Goal: Information Seeking & Learning: Learn about a topic

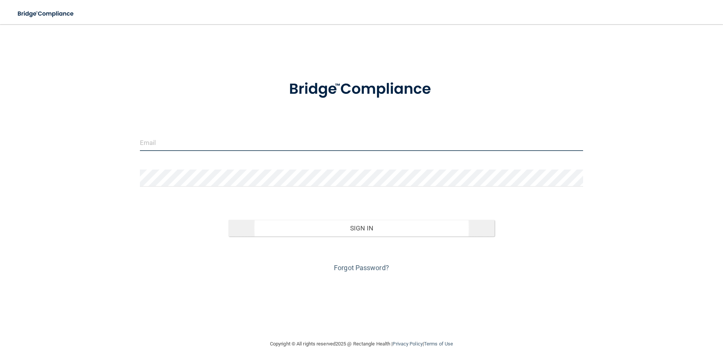
type input "[EMAIL_ADDRESS][DOMAIN_NAME]"
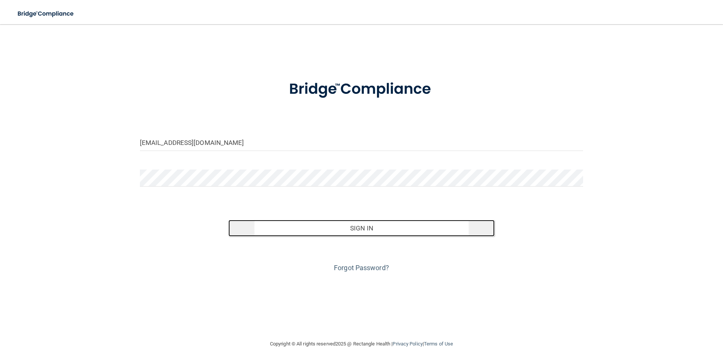
click at [364, 230] on button "Sign In" at bounding box center [361, 228] width 266 height 17
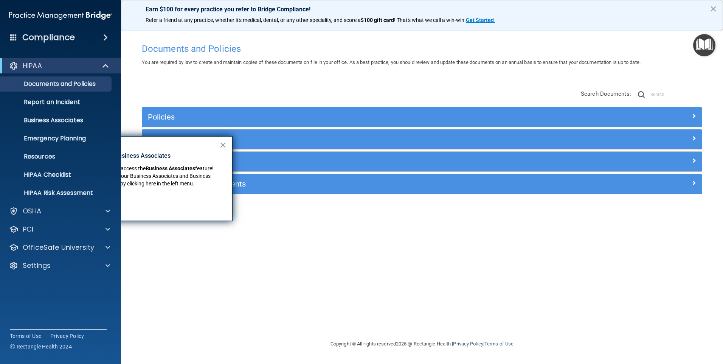
click at [227, 146] on div "× New Location for Business Associates We've made it easier to access the Busin…" at bounding box center [141, 178] width 181 height 85
click at [222, 142] on button "×" at bounding box center [222, 145] width 7 height 12
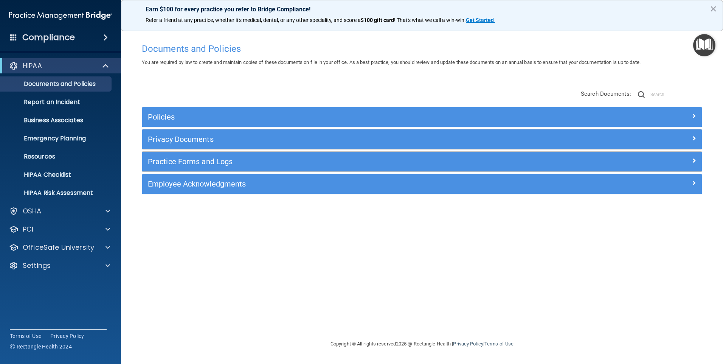
click at [365, 244] on div "Documents and Policies You are required by law to create and maintain copies of…" at bounding box center [421, 189] width 571 height 300
click at [64, 260] on div "Settings" at bounding box center [60, 265] width 121 height 15
click at [105, 264] on div at bounding box center [106, 265] width 19 height 9
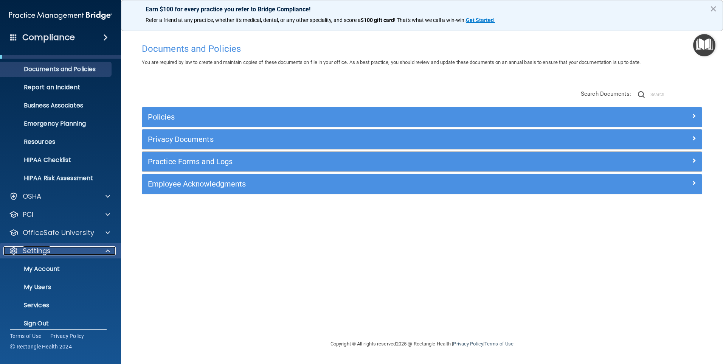
scroll to position [23, 0]
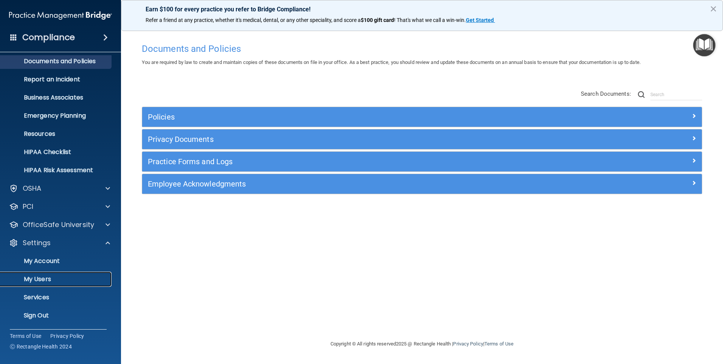
click at [59, 282] on p "My Users" at bounding box center [56, 279] width 103 height 8
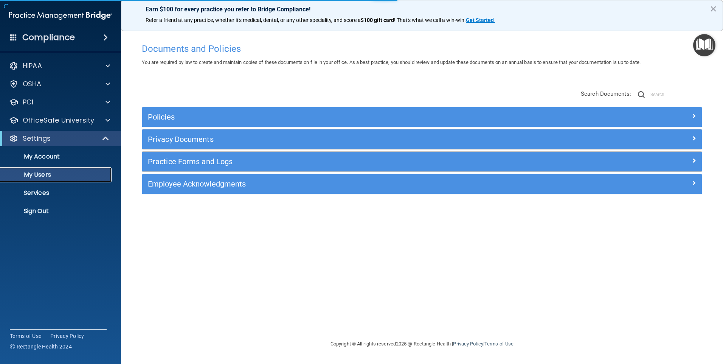
select select "20"
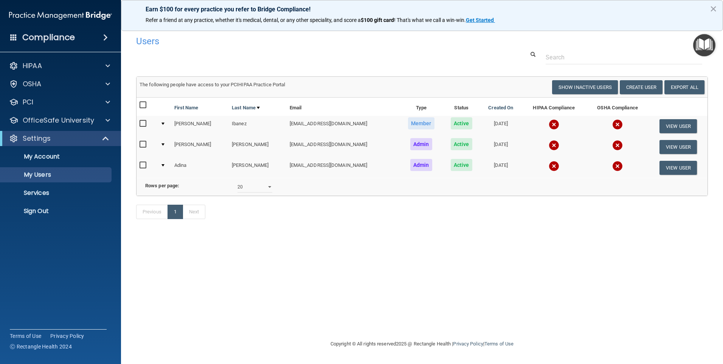
click at [612, 123] on img at bounding box center [617, 124] width 11 height 11
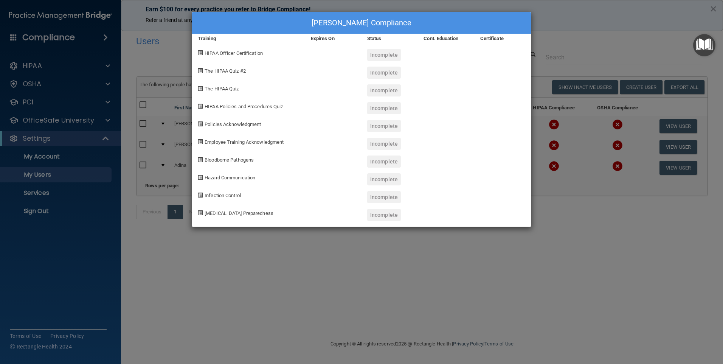
click at [505, 20] on div "Johanna Ibanez's Compliance" at bounding box center [361, 23] width 339 height 22
click at [581, 7] on div "Johanna Ibanez's Compliance Training Expires On Status Cont. Education Certific…" at bounding box center [361, 182] width 723 height 364
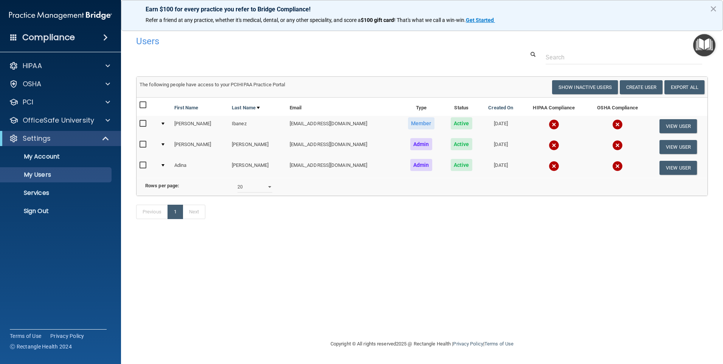
click at [548, 125] on img at bounding box center [553, 124] width 11 height 11
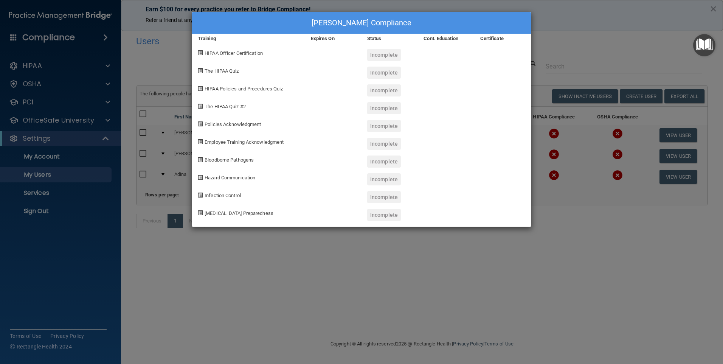
click at [559, 26] on div "Johanna Ibanez's Compliance Training Expires On Status Cont. Education Certific…" at bounding box center [361, 182] width 723 height 364
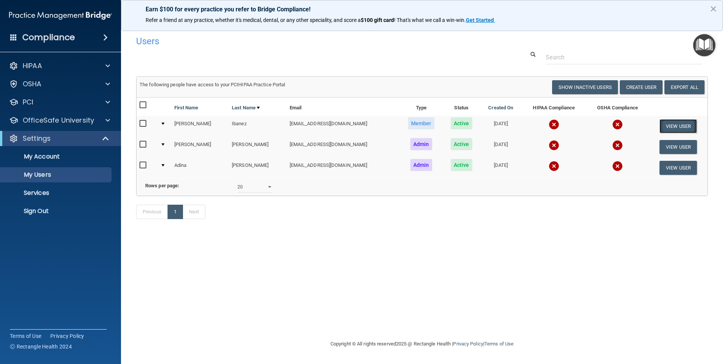
click at [670, 124] on button "View User" at bounding box center [677, 126] width 37 height 14
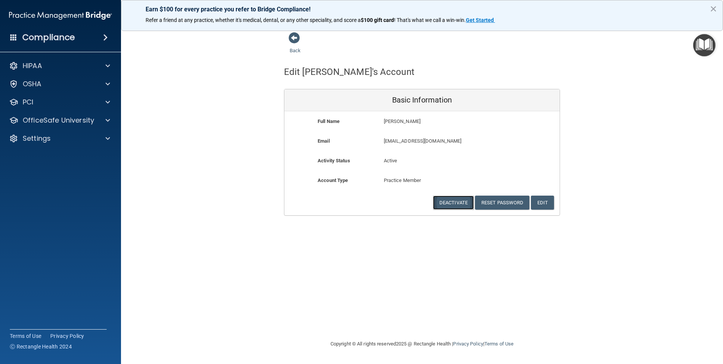
click at [452, 202] on button "Deactivate" at bounding box center [453, 202] width 41 height 14
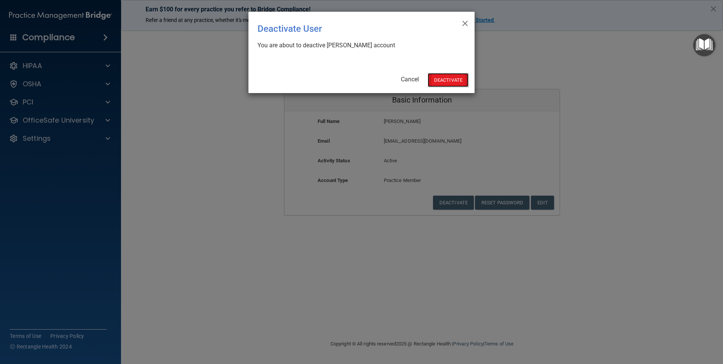
click at [441, 81] on button "Deactivate" at bounding box center [447, 80] width 41 height 14
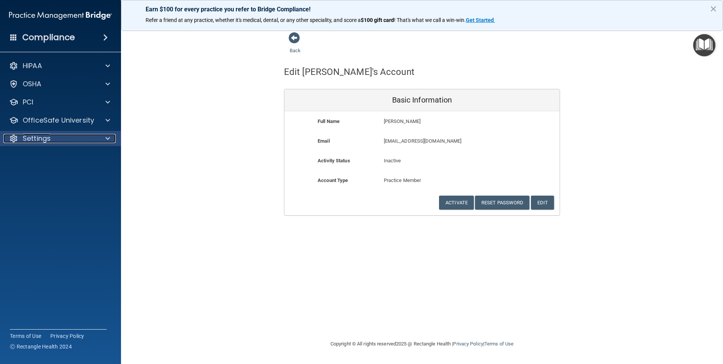
click at [63, 138] on div "Settings" at bounding box center [50, 138] width 94 height 9
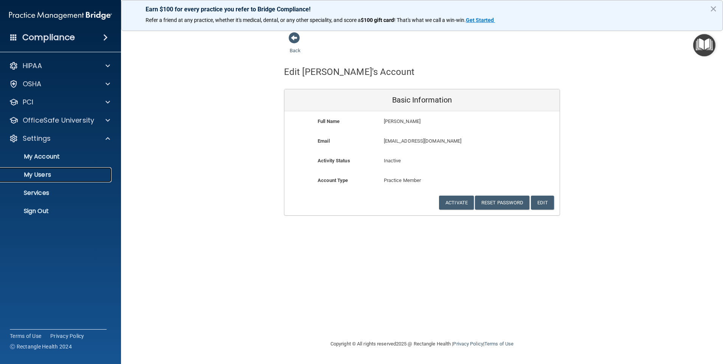
click at [65, 173] on p "My Users" at bounding box center [56, 175] width 103 height 8
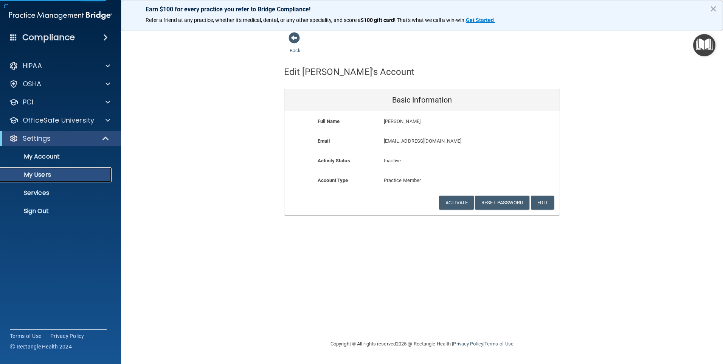
select select "20"
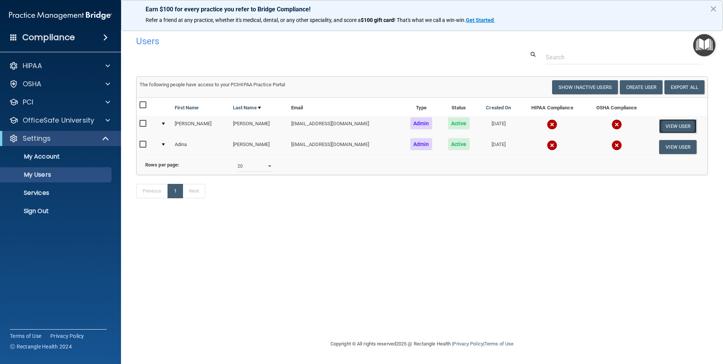
click at [672, 129] on button "View User" at bounding box center [677, 126] width 37 height 14
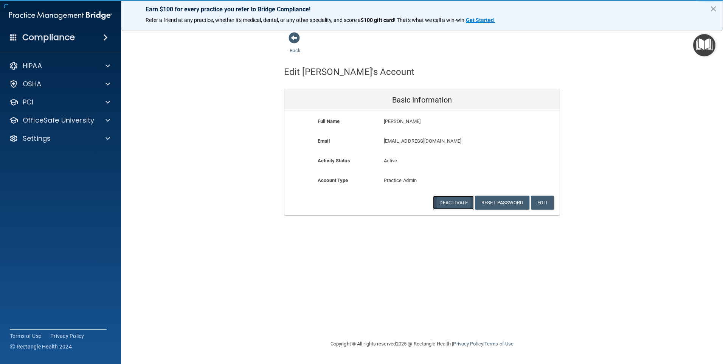
click at [452, 201] on button "Deactivate" at bounding box center [453, 202] width 41 height 14
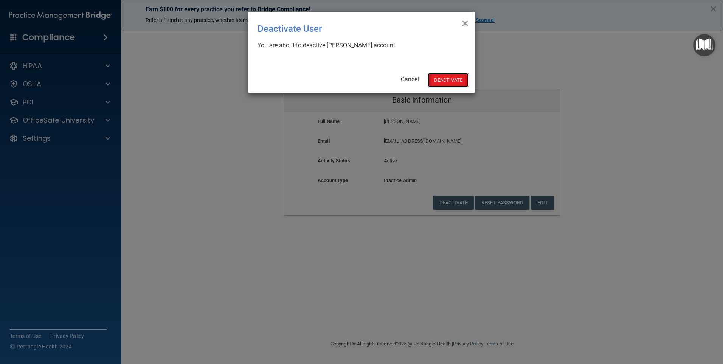
click at [443, 78] on button "Deactivate" at bounding box center [447, 80] width 41 height 14
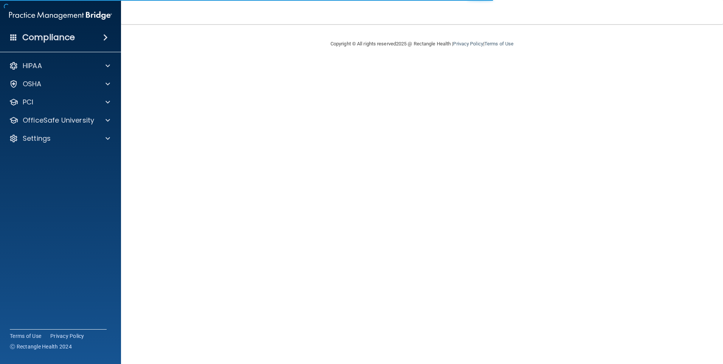
click at [70, 194] on accordion "HIPAA Documents and Policies Report an Incident Business Associates Emergency P…" at bounding box center [60, 160] width 121 height 211
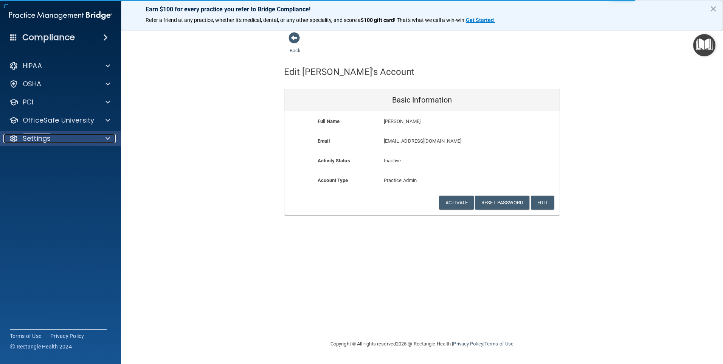
click at [100, 137] on div at bounding box center [106, 138] width 19 height 9
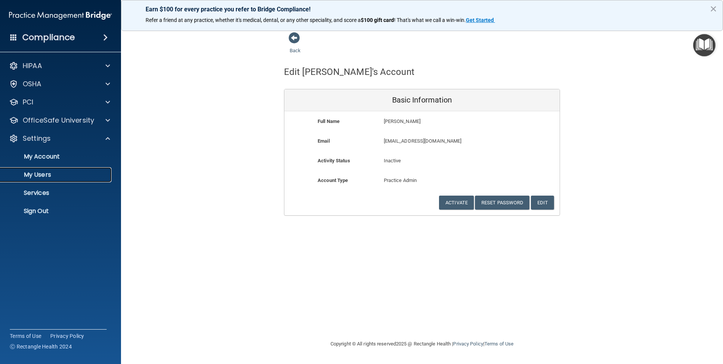
click at [63, 171] on p "My Users" at bounding box center [56, 175] width 103 height 8
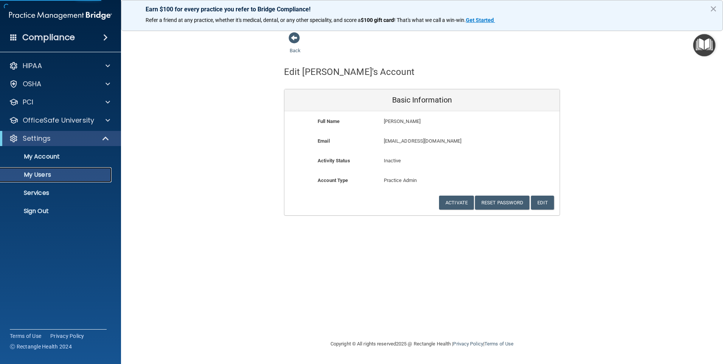
select select "20"
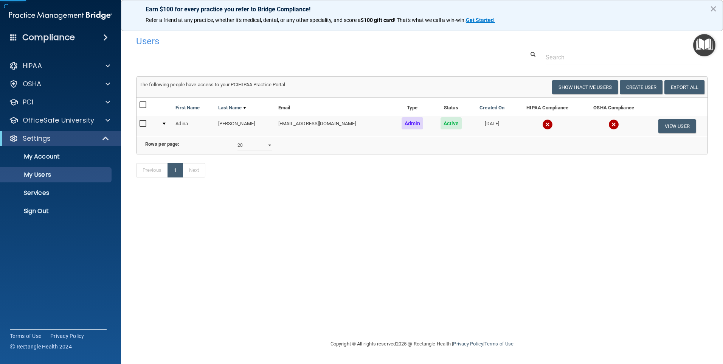
click at [286, 216] on div "Users Success! New user created. × Error! The user couldn't be created. × Succe…" at bounding box center [421, 182] width 571 height 300
click at [636, 87] on button "Create User" at bounding box center [640, 87] width 43 height 14
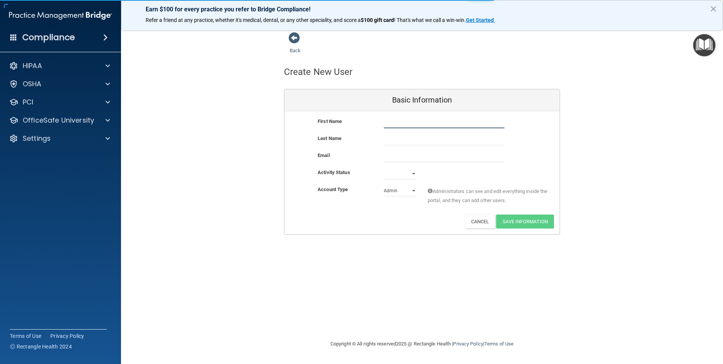
click at [399, 124] on input "text" at bounding box center [444, 122] width 121 height 11
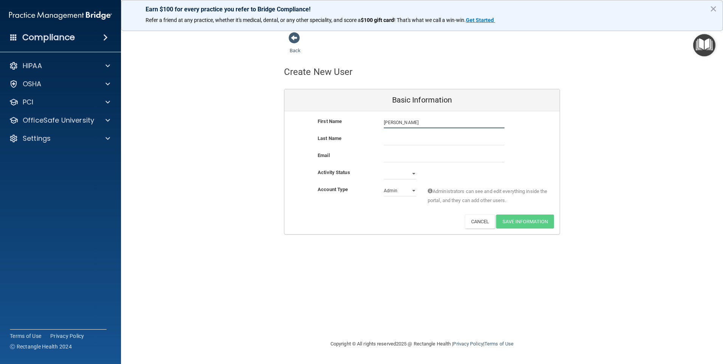
type input "[PERSON_NAME]"
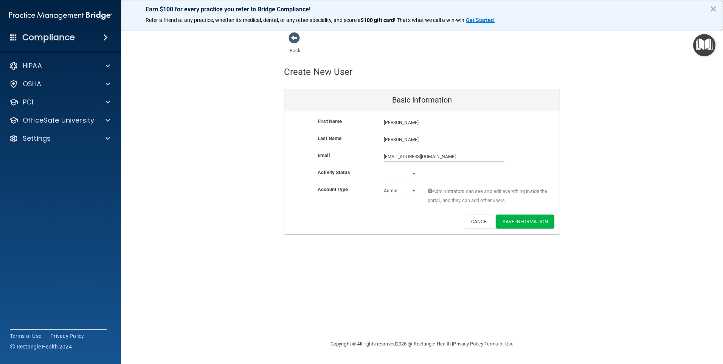
type input "FerreiraErica@hotmail.com"
click at [404, 178] on select "Active Inactive" at bounding box center [400, 173] width 33 height 11
select select "active"
click at [384, 168] on select "Active Inactive" at bounding box center [400, 173] width 33 height 11
click at [404, 194] on select "Admin Member" at bounding box center [400, 190] width 33 height 11
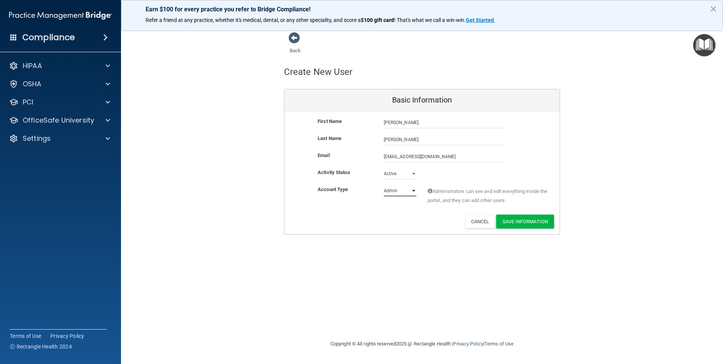
click at [384, 185] on select "Admin Member" at bounding box center [400, 190] width 33 height 11
click at [410, 211] on div "Account Type Practice Admin Admin Member Financial Institution Business Associa…" at bounding box center [421, 199] width 275 height 29
click at [529, 223] on button "Save Information" at bounding box center [525, 221] width 58 height 14
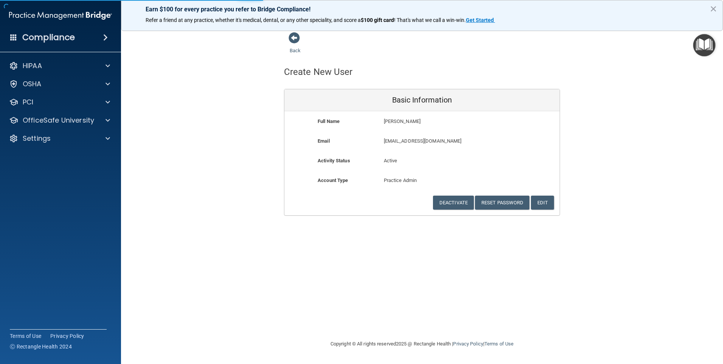
click at [212, 88] on div "Back Create New User Basic Information Full Name Erica Ferreira Erica Last Name…" at bounding box center [421, 124] width 571 height 184
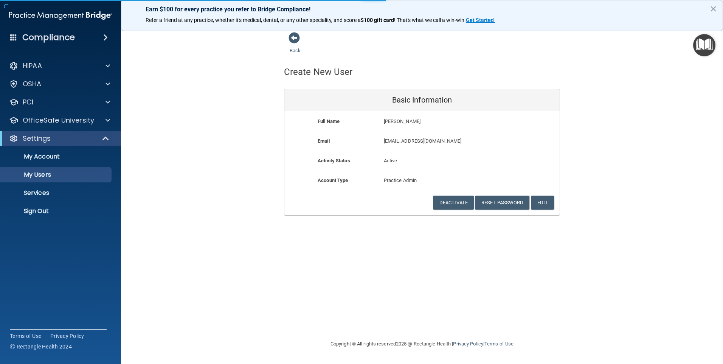
select select "20"
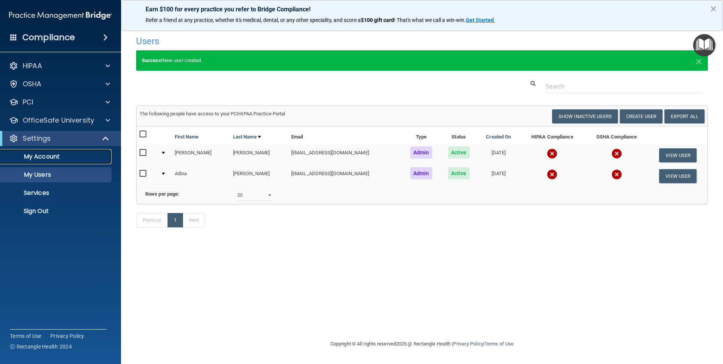
click at [59, 156] on p "My Account" at bounding box center [56, 157] width 103 height 8
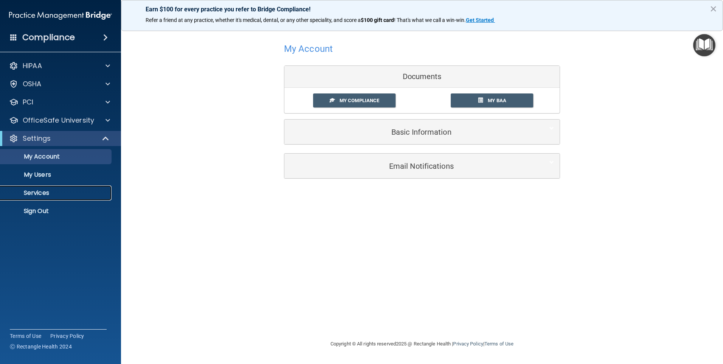
click at [46, 195] on p "Services" at bounding box center [56, 193] width 103 height 8
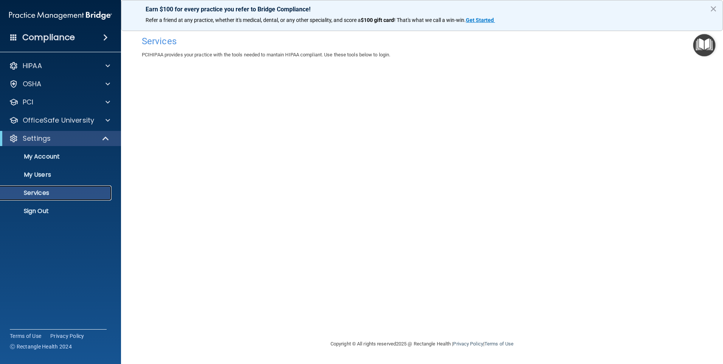
click at [48, 195] on p "Services" at bounding box center [56, 193] width 103 height 8
click at [43, 212] on p "Sign Out" at bounding box center [56, 211] width 103 height 8
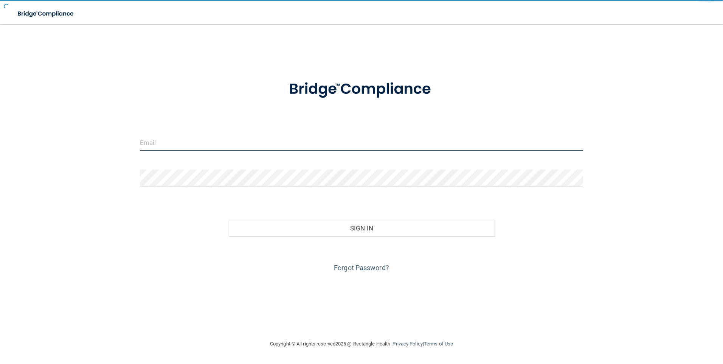
type input "[EMAIL_ADDRESS][DOMAIN_NAME]"
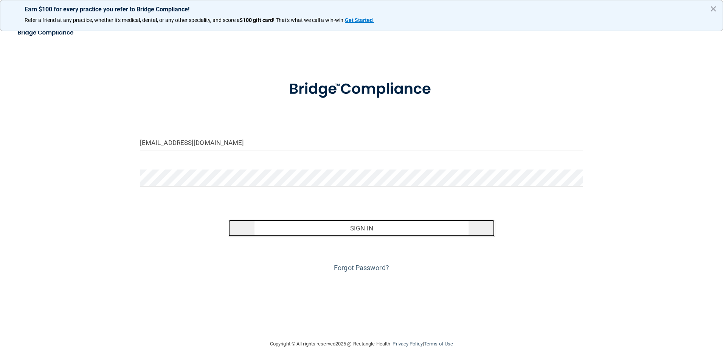
click at [346, 229] on button "Sign In" at bounding box center [361, 228] width 266 height 17
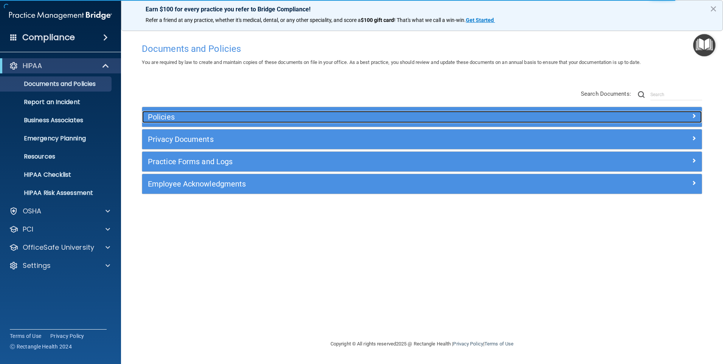
click at [211, 113] on h5 "Policies" at bounding box center [352, 117] width 408 height 8
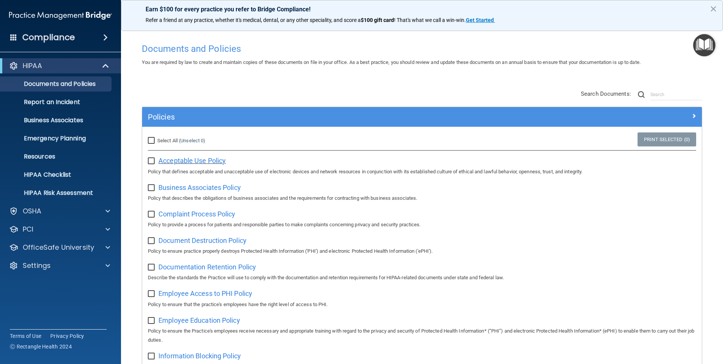
click at [187, 158] on span "Acceptable Use Policy" at bounding box center [191, 160] width 67 height 8
click at [152, 161] on input "checkbox" at bounding box center [152, 161] width 9 height 6
checkbox input "true"
click at [181, 189] on span "Business Associates Policy" at bounding box center [199, 187] width 82 height 8
click at [149, 186] on input "checkbox" at bounding box center [152, 188] width 9 height 6
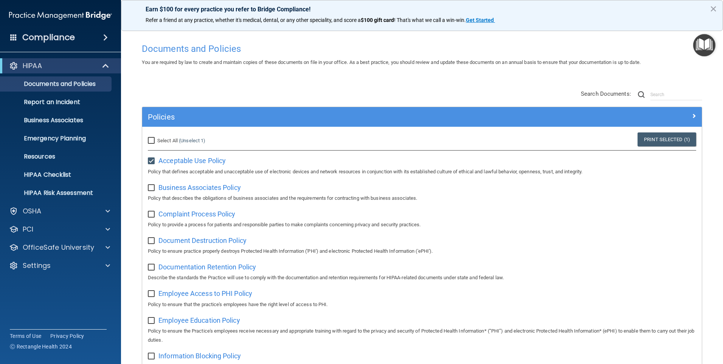
checkbox input "true"
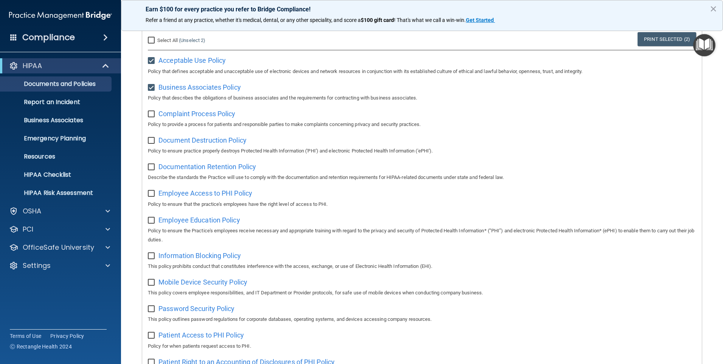
scroll to position [113, 0]
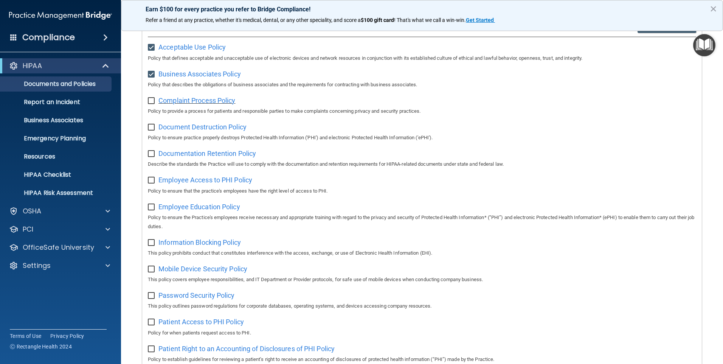
click at [172, 100] on span "Complaint Process Policy" at bounding box center [196, 100] width 77 height 8
click at [150, 102] on input "checkbox" at bounding box center [152, 101] width 9 height 6
checkbox input "true"
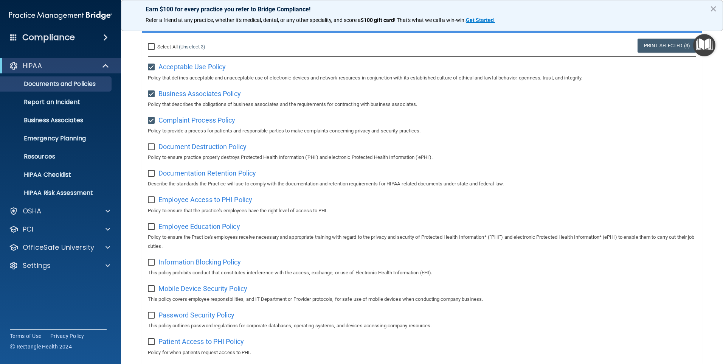
scroll to position [76, 0]
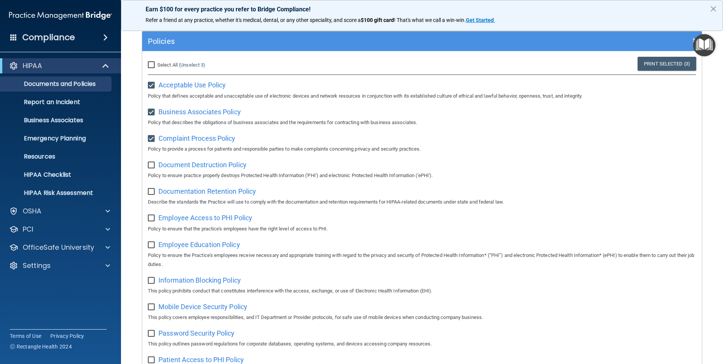
click at [150, 84] on input "checkbox" at bounding box center [152, 85] width 9 height 6
checkbox input "false"
click at [152, 112] on input "checkbox" at bounding box center [152, 112] width 9 height 6
checkbox input "false"
click at [150, 135] on label at bounding box center [152, 136] width 9 height 9
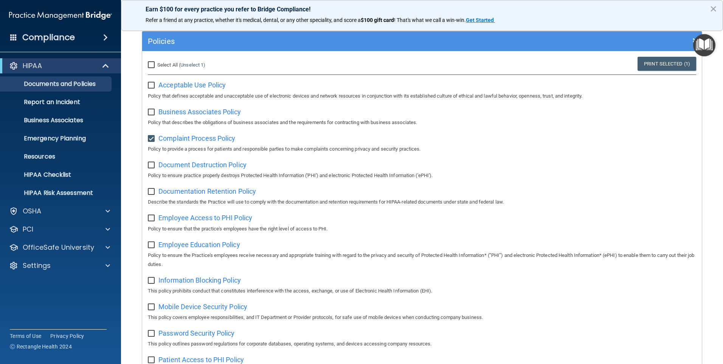
click at [150, 136] on input "checkbox" at bounding box center [152, 139] width 9 height 6
checkbox input "false"
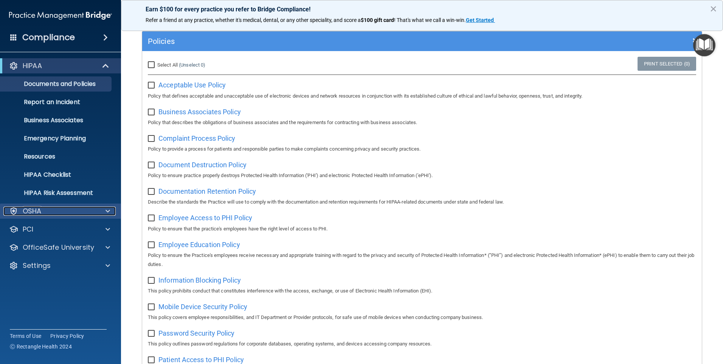
click at [63, 209] on div "OSHA" at bounding box center [50, 210] width 94 height 9
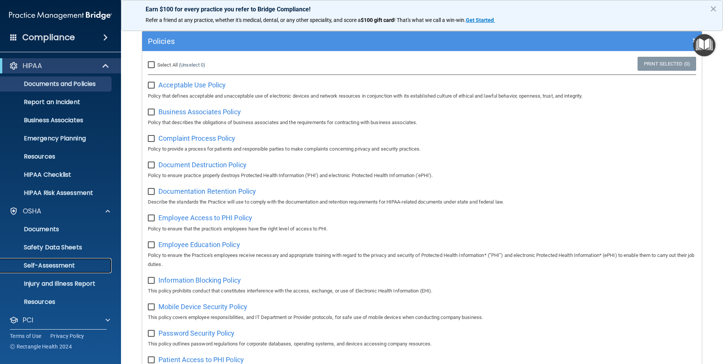
click at [52, 265] on p "Self-Assessment" at bounding box center [56, 266] width 103 height 8
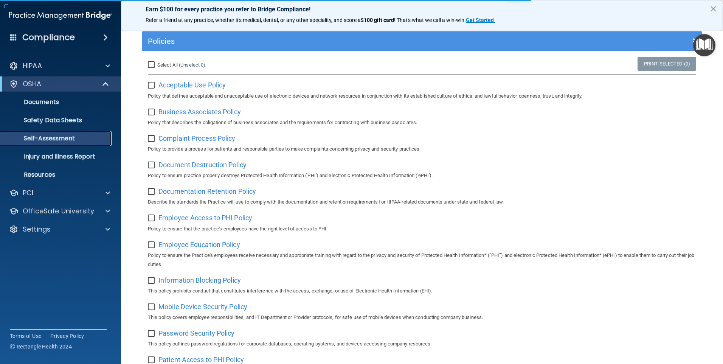
scroll to position [0, 0]
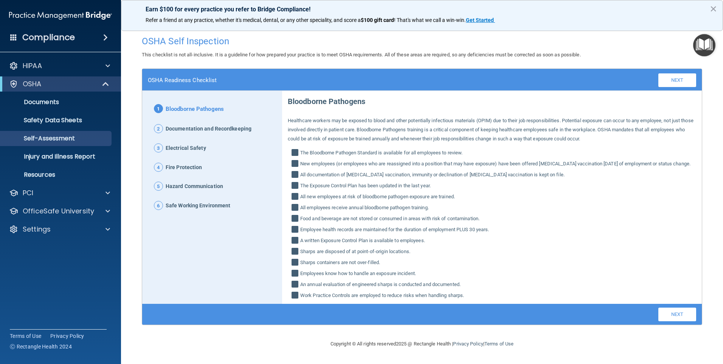
click at [294, 150] on input "The Bloodborne Pathogen Standard is available for all employees to review." at bounding box center [295, 154] width 9 height 8
click at [296, 151] on input "The Bloodborne Pathogen Standard is available for all employees to review." at bounding box center [295, 154] width 9 height 8
checkbox input "true"
click at [679, 321] on link "Next" at bounding box center [677, 314] width 38 height 14
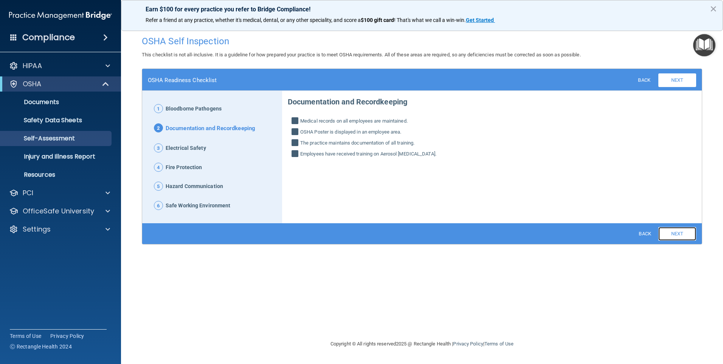
click at [677, 233] on link "Next" at bounding box center [677, 234] width 38 height 14
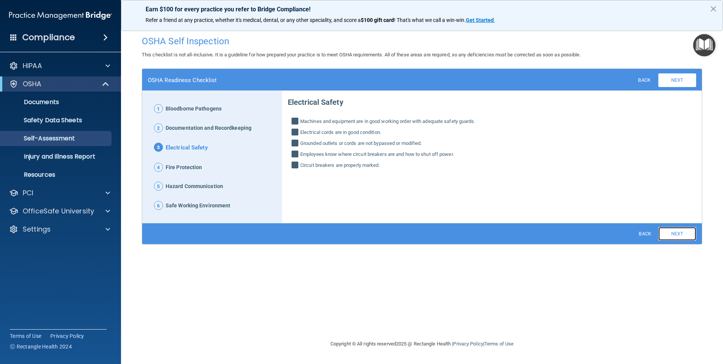
click at [686, 236] on link "Next" at bounding box center [677, 234] width 38 height 14
click at [672, 234] on link "Next" at bounding box center [677, 234] width 38 height 14
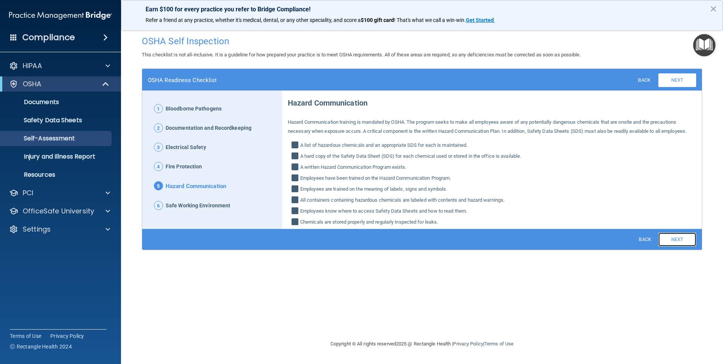
click at [684, 242] on link "Next" at bounding box center [677, 239] width 38 height 14
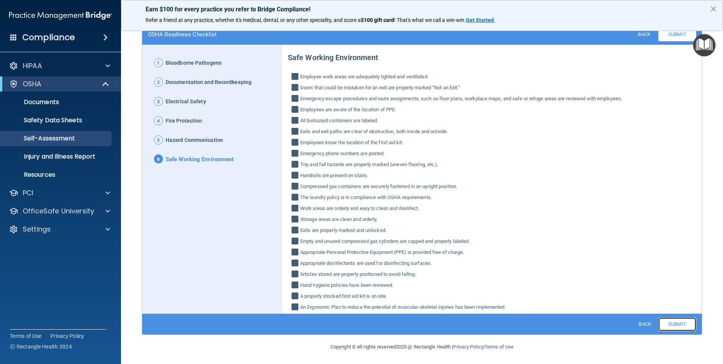
scroll to position [47, 0]
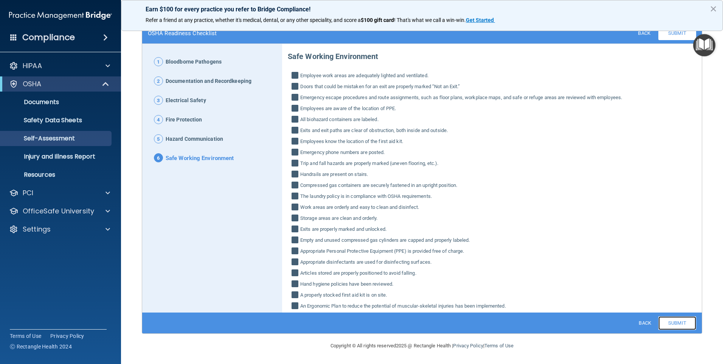
click at [680, 325] on link "Submit" at bounding box center [677, 323] width 38 height 14
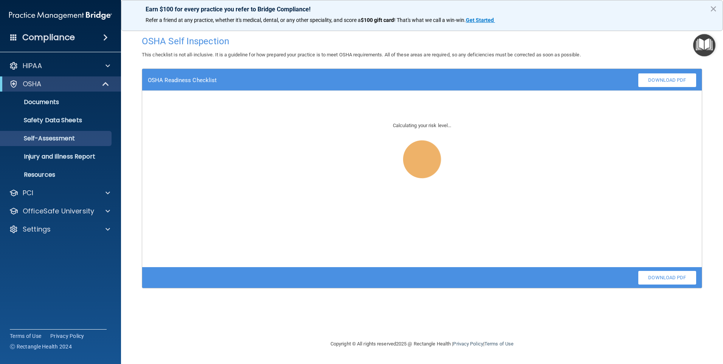
scroll to position [0, 0]
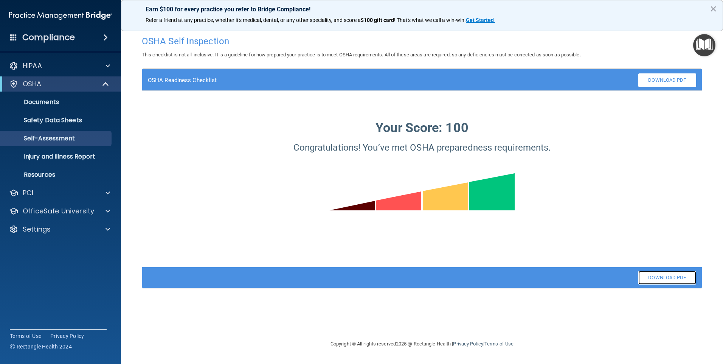
click at [676, 277] on link "Download PDF" at bounding box center [667, 278] width 58 height 14
click at [59, 158] on p "Injury and Illness Report" at bounding box center [56, 157] width 103 height 8
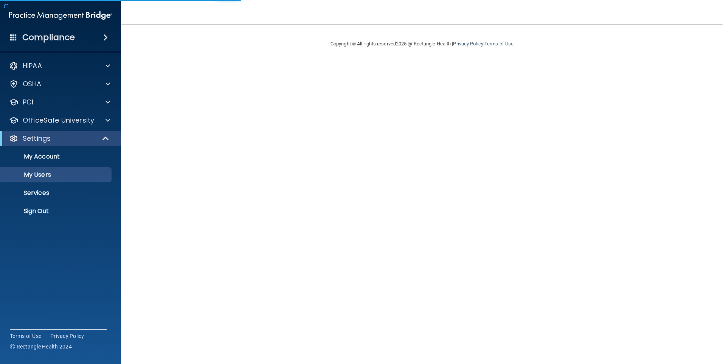
select select "20"
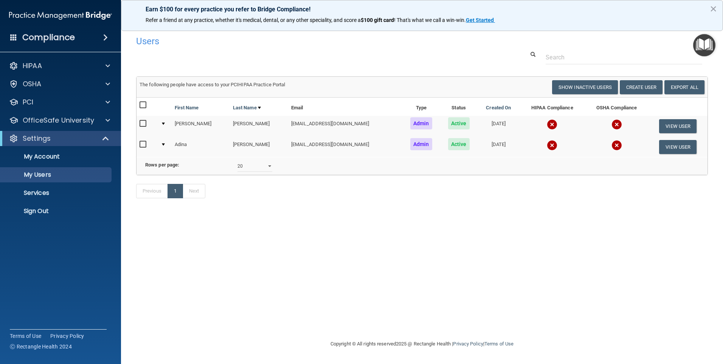
click at [145, 124] on input "checkbox" at bounding box center [143, 124] width 9 height 6
checkbox input "true"
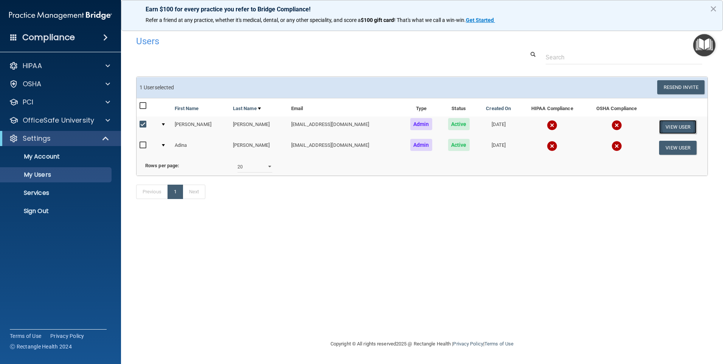
click at [666, 125] on button "View User" at bounding box center [677, 127] width 37 height 14
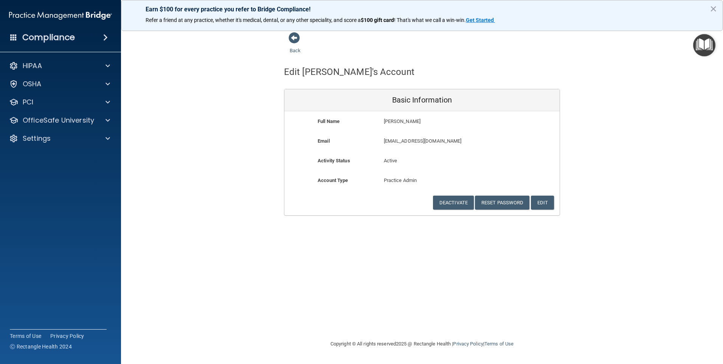
click at [105, 169] on accordion "HIPAA Documents and Policies Report an Incident Business Associates Emergency P…" at bounding box center [60, 160] width 121 height 211
click at [50, 121] on p "OfficeSafe University" at bounding box center [58, 120] width 71 height 9
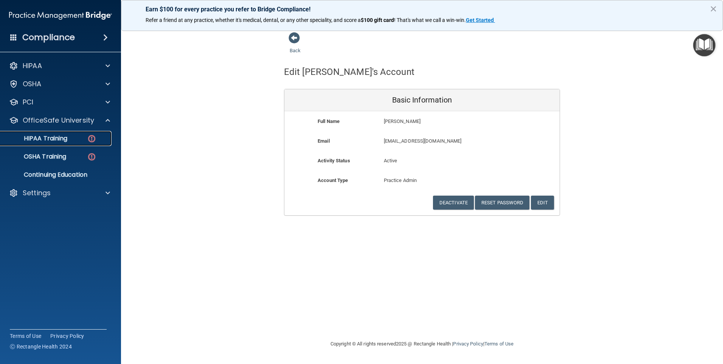
click at [62, 139] on p "HIPAA Training" at bounding box center [36, 139] width 62 height 8
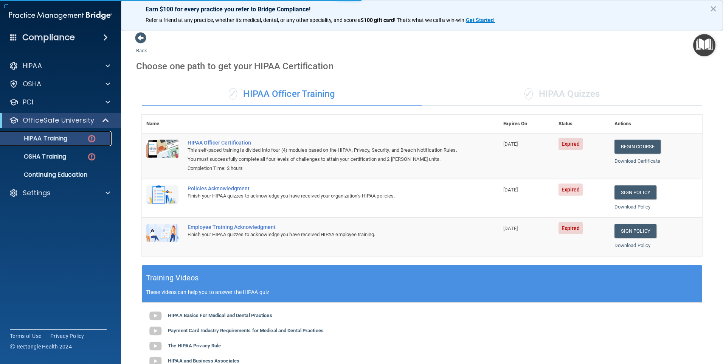
click at [62, 139] on p "HIPAA Training" at bounding box center [36, 139] width 62 height 8
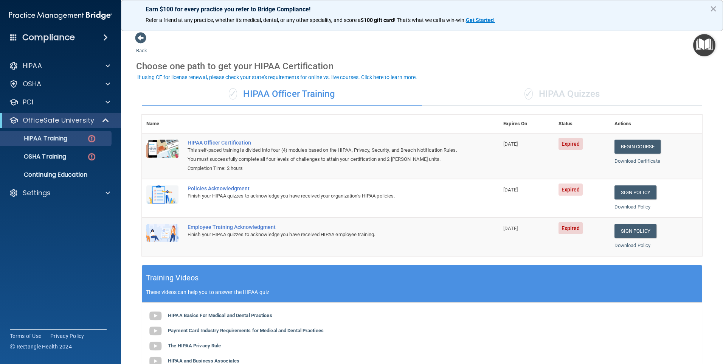
click at [180, 82] on div "✓ HIPAA Officer Training ✓ HIPAA Quizzes Name Expires On Status Actions HIPAA O…" at bounding box center [421, 273] width 571 height 392
click at [639, 146] on link "Begin Course" at bounding box center [637, 146] width 46 height 14
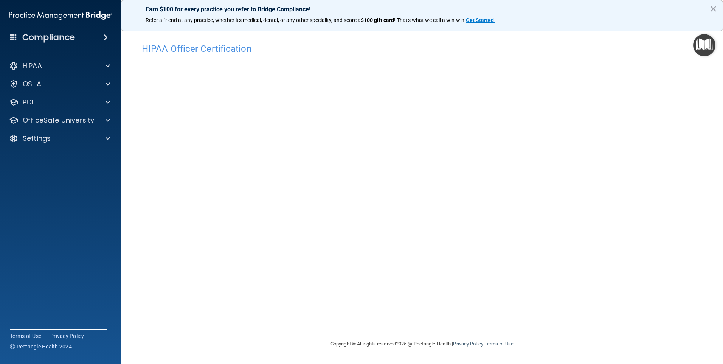
click at [694, 336] on footer "Copyright © All rights reserved 2025 @ Rectangle Health | Privacy Policy | Term…" at bounding box center [421, 343] width 571 height 25
